Goal: Task Accomplishment & Management: Complete application form

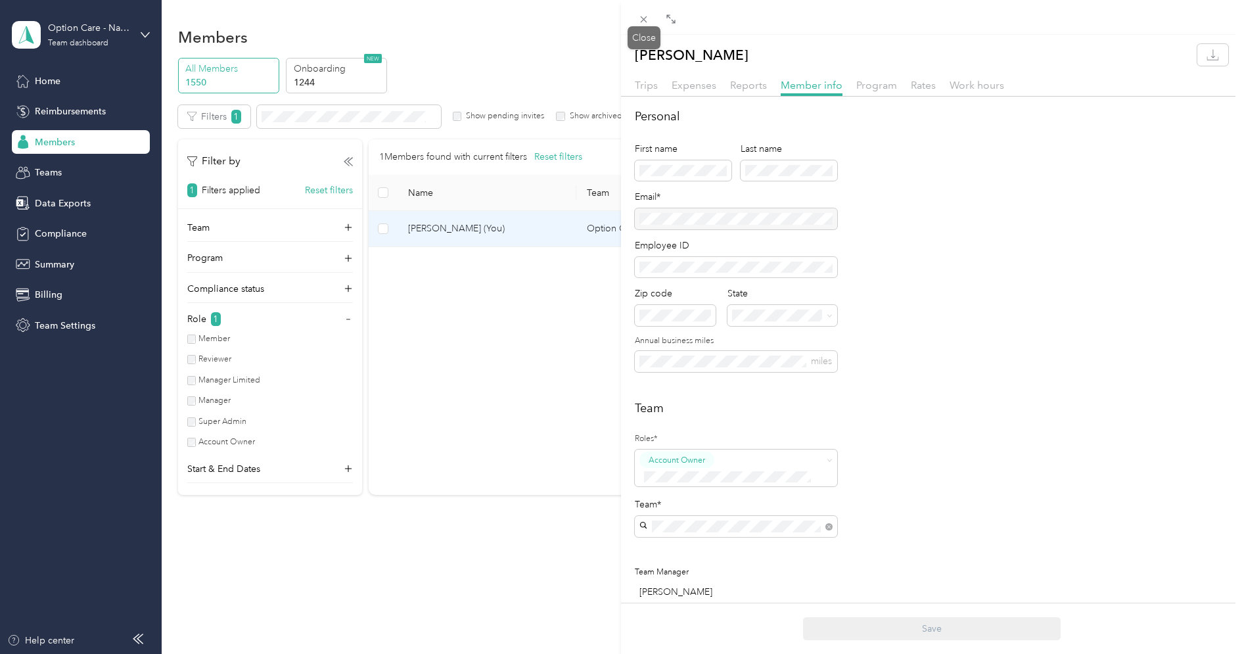
click at [641, 26] on div "Close" at bounding box center [643, 37] width 33 height 23
click at [638, 17] on icon at bounding box center [643, 19] width 11 height 11
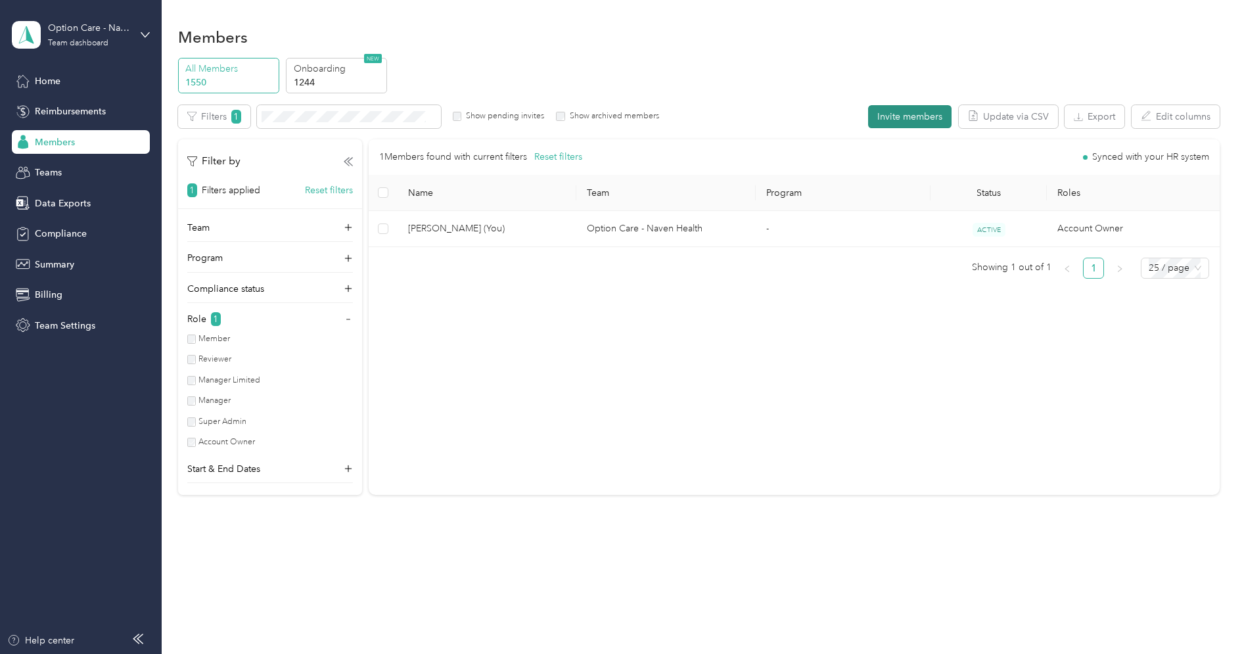
click at [903, 116] on button "Invite members" at bounding box center [909, 116] width 83 height 23
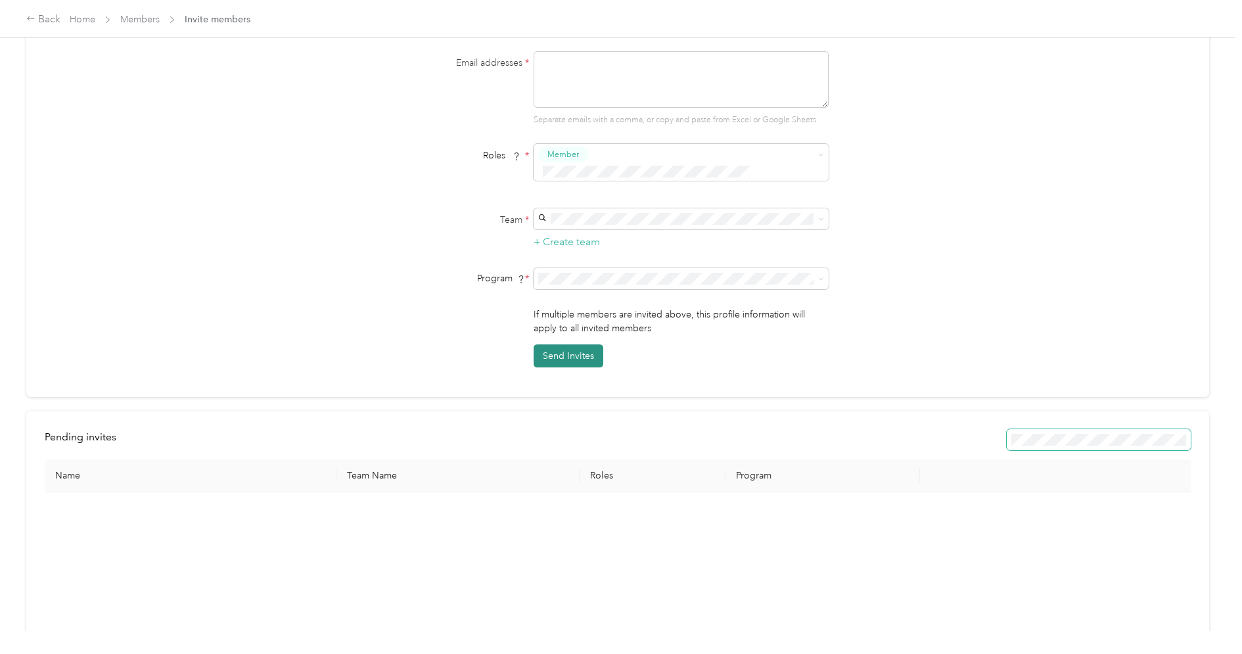
scroll to position [112, 0]
click at [605, 75] on textarea at bounding box center [680, 82] width 295 height 57
paste textarea "[EMAIL_ADDRESS][DOMAIN_NAME]"
click at [588, 277] on span "Super Admin" at bounding box center [579, 283] width 49 height 12
click at [599, 81] on textarea "[EMAIL_ADDRESS][DOMAIN_NAME]" at bounding box center [680, 82] width 295 height 57
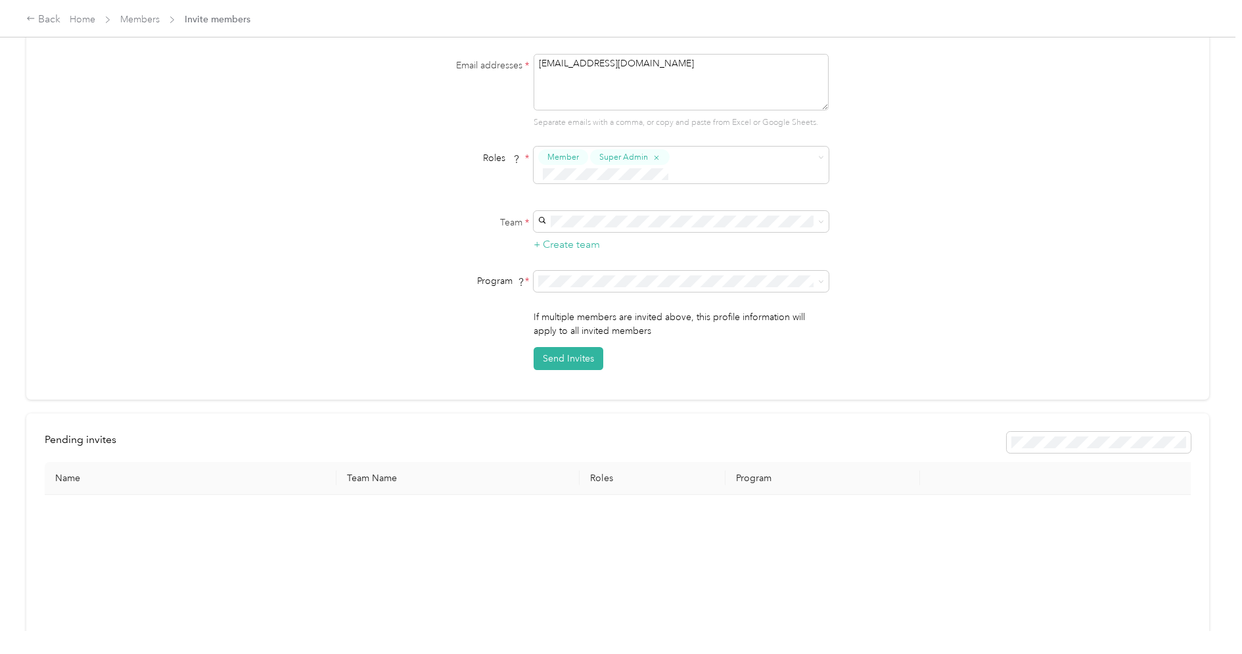
type textarea "[EMAIL_ADDRESS][DOMAIN_NAME]"
click at [370, 139] on form "Email addresses * [EMAIL_ADDRESS][DOMAIN_NAME] Separate emails with a comma, or…" at bounding box center [618, 212] width 506 height 316
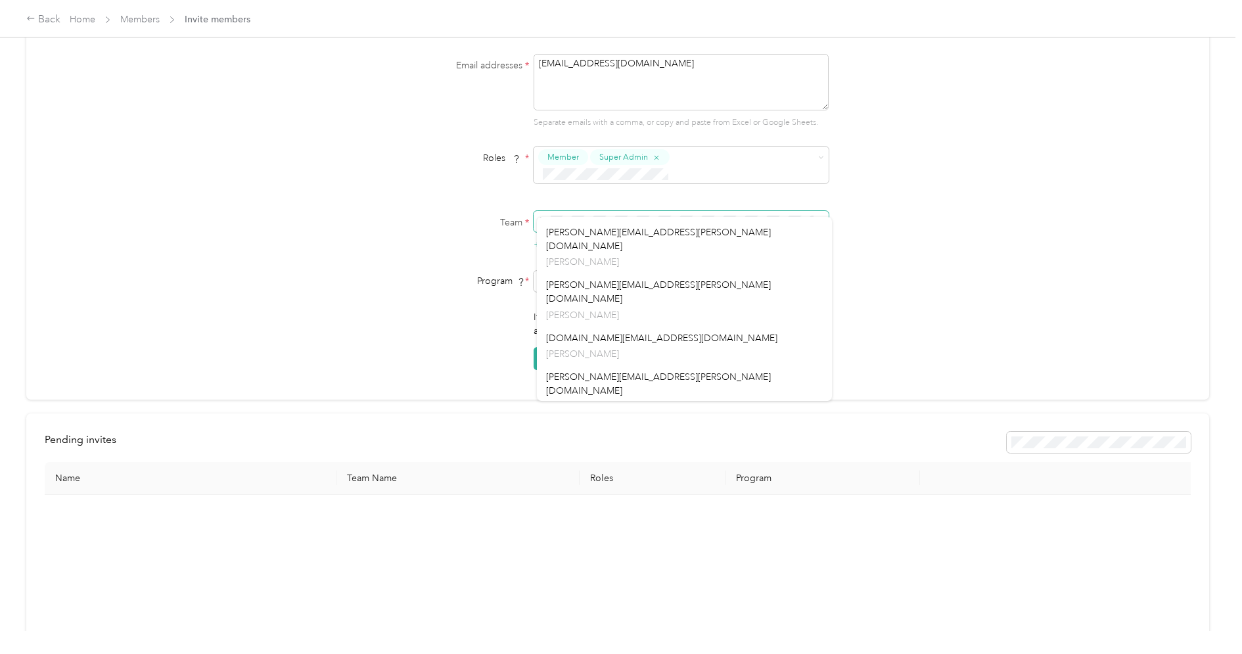
scroll to position [1449, 0]
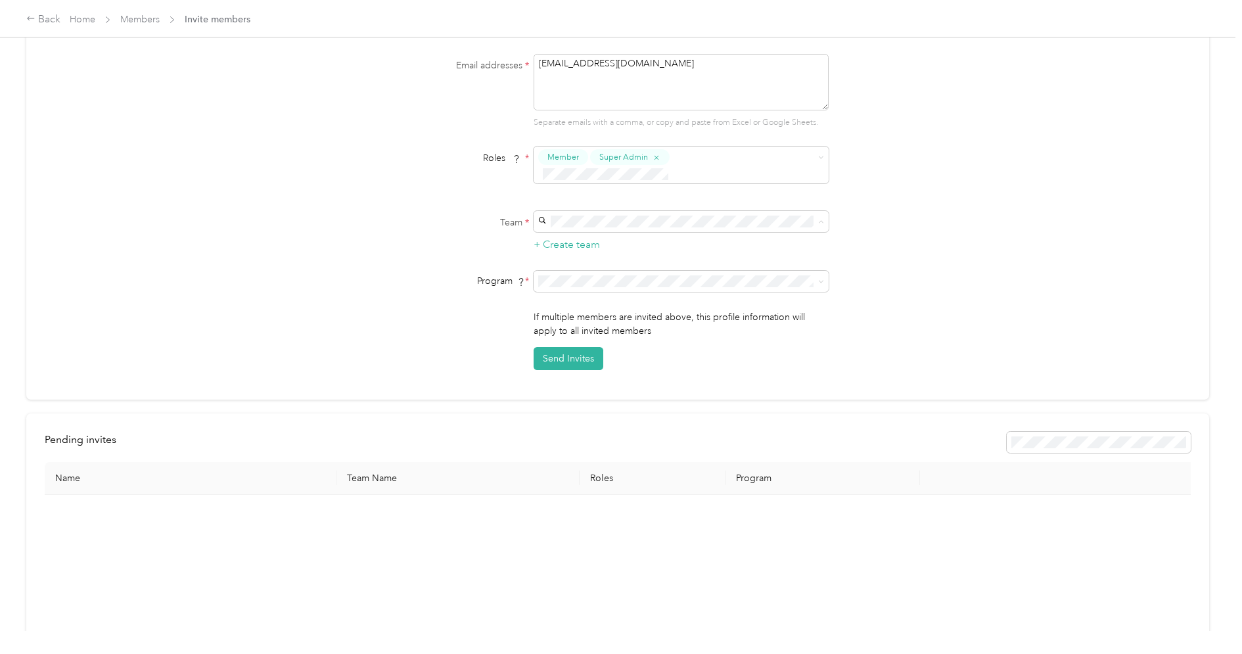
click at [604, 271] on span at bounding box center [680, 281] width 295 height 21
click at [584, 382] on div "No program" at bounding box center [684, 380] width 277 height 14
click at [589, 347] on button "Send Invites" at bounding box center [568, 358] width 70 height 23
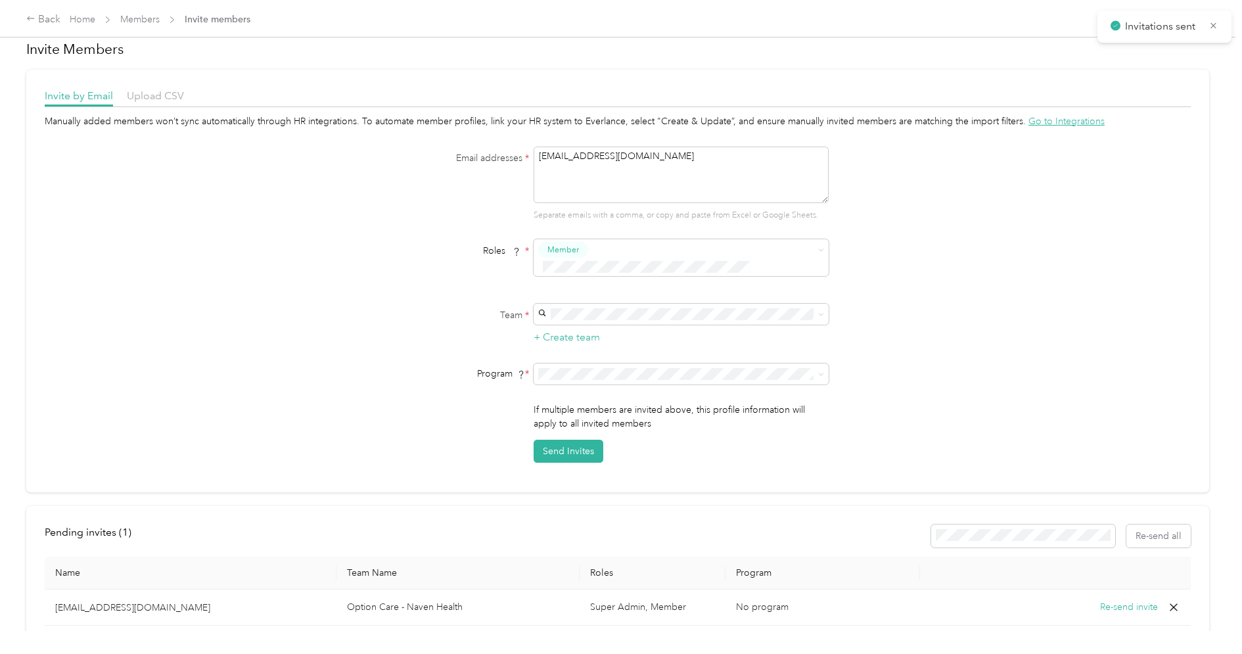
scroll to position [0, 0]
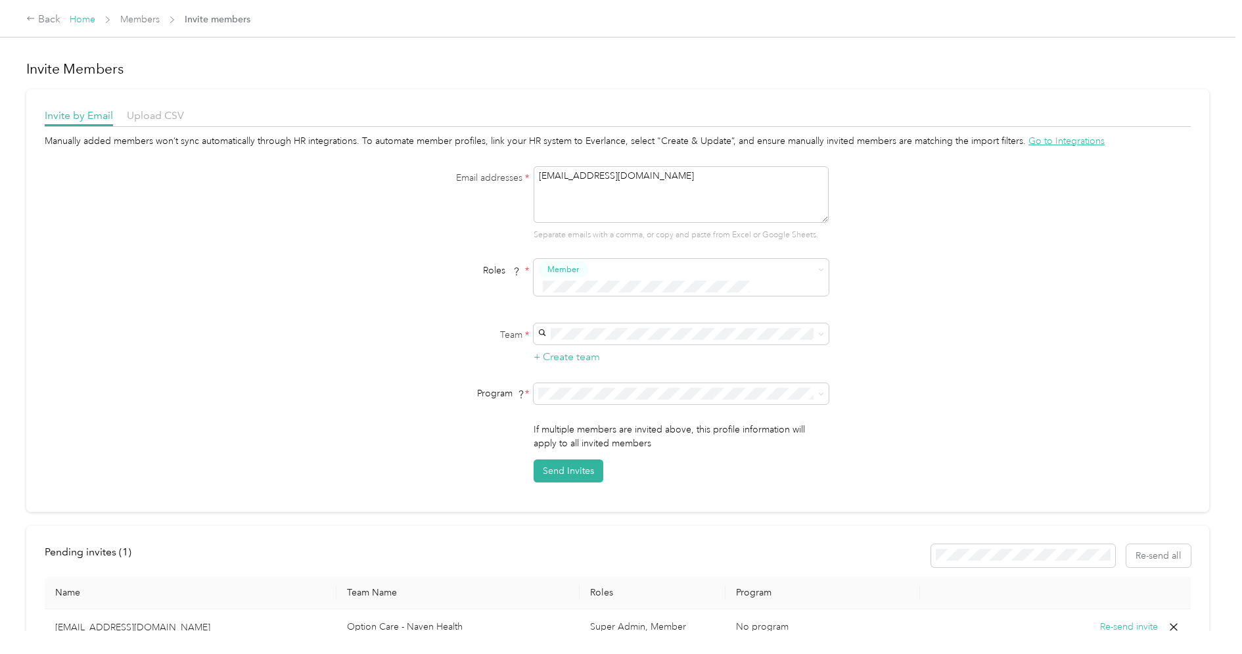
click at [86, 16] on link "Home" at bounding box center [83, 19] width 26 height 11
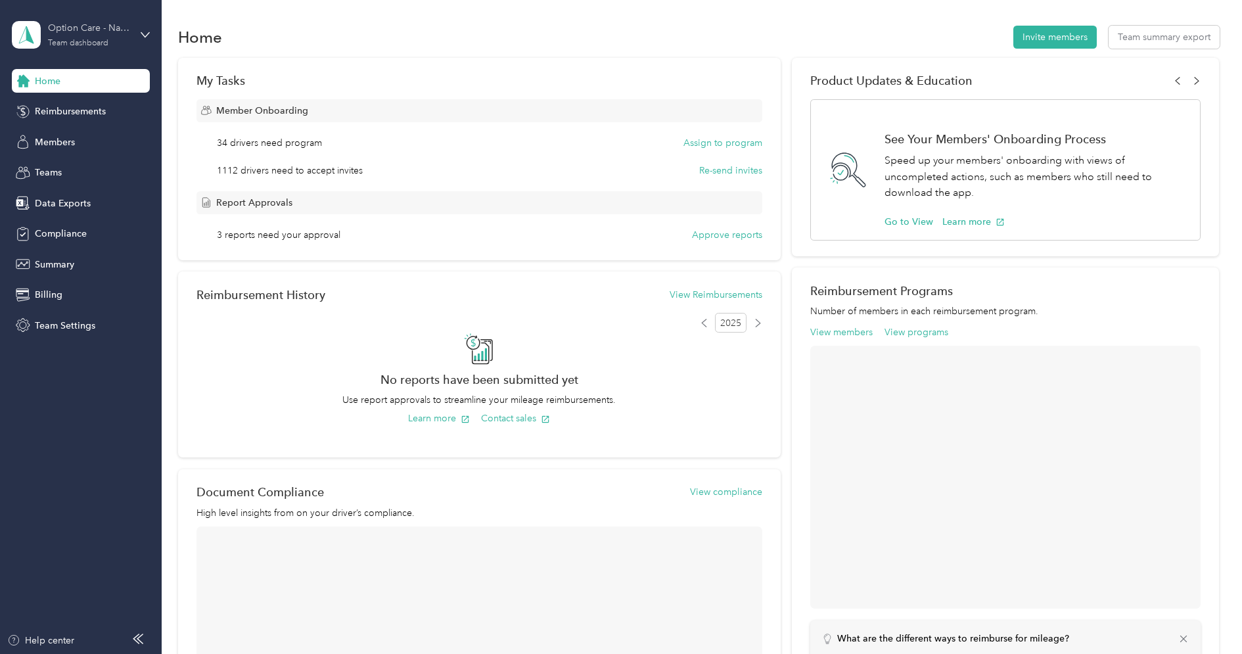
click at [79, 22] on div "Option Care - Naven Health" at bounding box center [89, 28] width 82 height 14
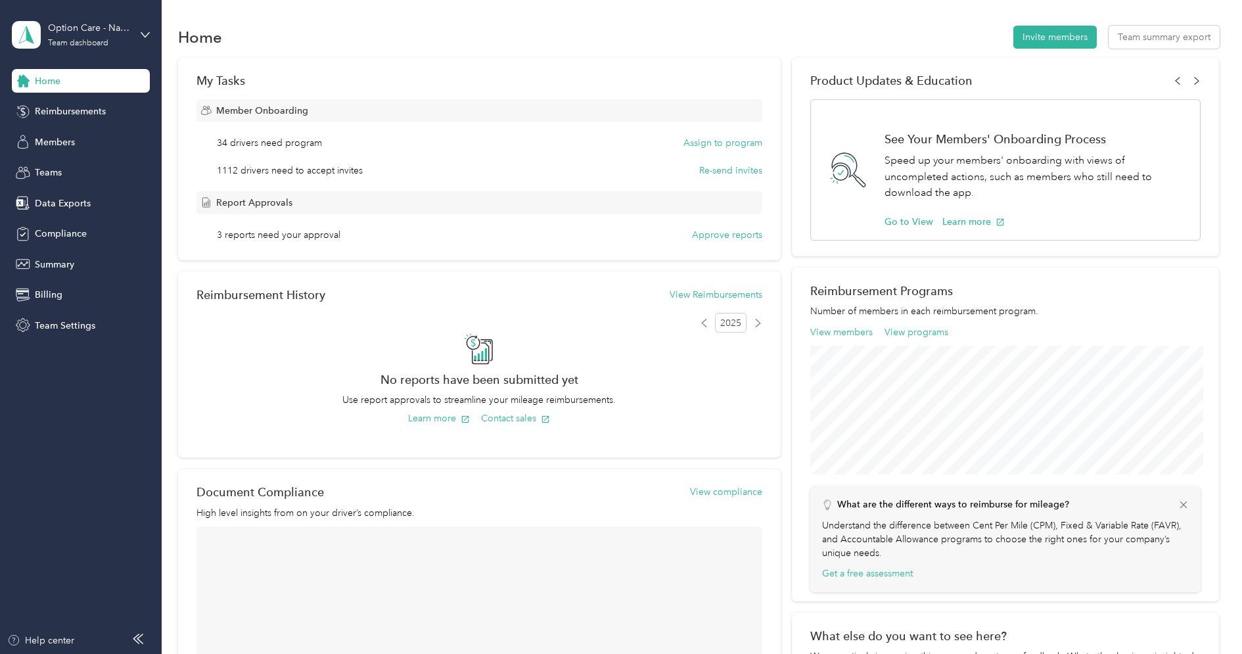
click at [71, 168] on div "Log out" at bounding box center [49, 166] width 51 height 14
